Goal: Transaction & Acquisition: Book appointment/travel/reservation

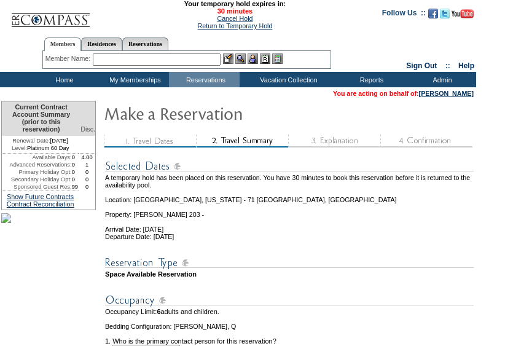
click at [406, 270] on img at bounding box center [289, 262] width 369 height 15
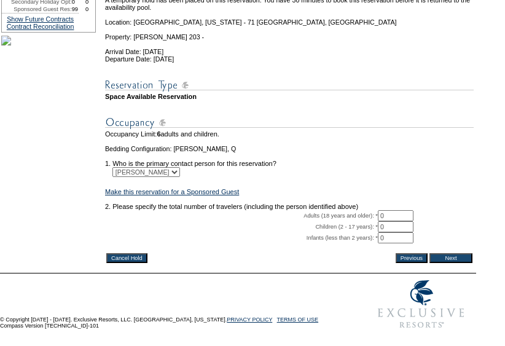
scroll to position [210, 0]
click at [397, 210] on input "0" at bounding box center [396, 215] width 36 height 11
type input "2"
click at [447, 253] on input "Next" at bounding box center [450, 258] width 43 height 10
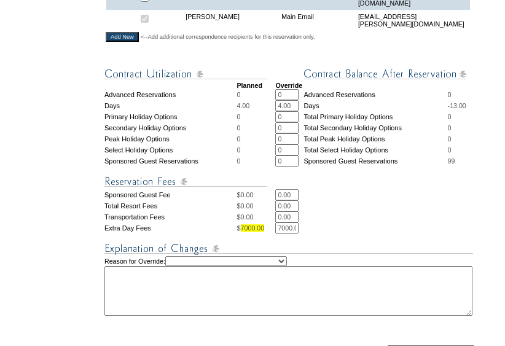
scroll to position [480, 0]
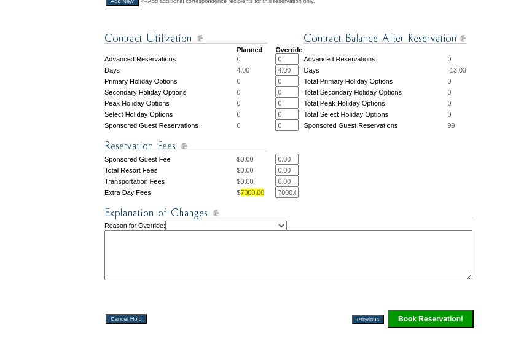
click at [412, 328] on input "Book Reservation!" at bounding box center [431, 319] width 86 height 18
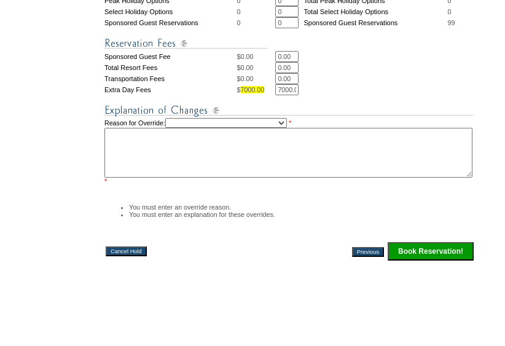
scroll to position [584, 0]
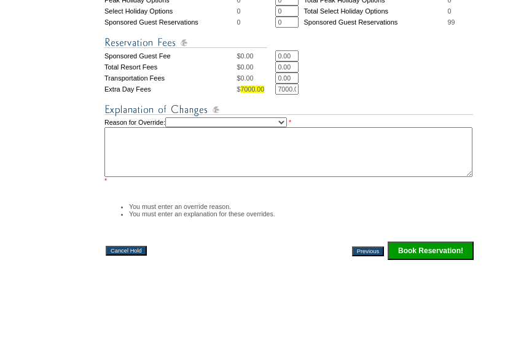
click at [226, 127] on select "Creating Continuous Stay Days Rebooked After Cancellation Editing Occupant Expe…" at bounding box center [226, 122] width 122 height 10
select select "1042"
click at [176, 127] on select "Creating Continuous Stay Days Rebooked After Cancellation Editing Occupant Expe…" at bounding box center [226, 122] width 122 height 10
click at [233, 167] on textarea at bounding box center [288, 152] width 368 height 50
type textarea "PP"
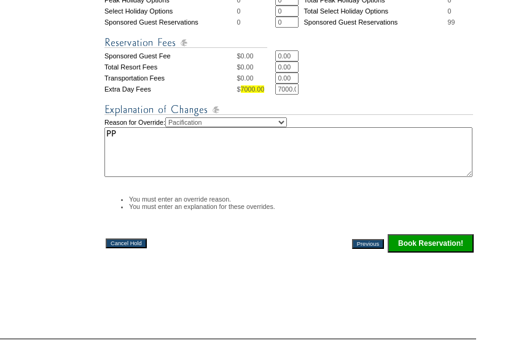
click at [422, 253] on input "Book Reservation!" at bounding box center [431, 243] width 86 height 18
